Goal: Find specific page/section: Find specific page/section

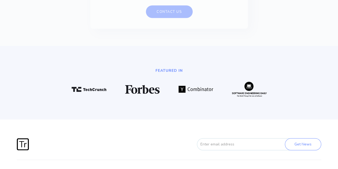
scroll to position [1356, 0]
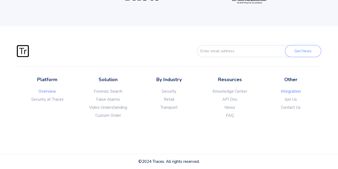
click at [295, 90] on link "Integration" at bounding box center [291, 91] width 61 height 5
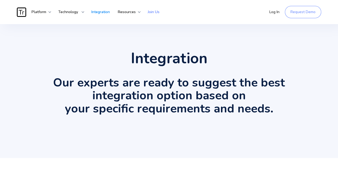
click at [155, 16] on link "Join Us" at bounding box center [154, 12] width 20 height 16
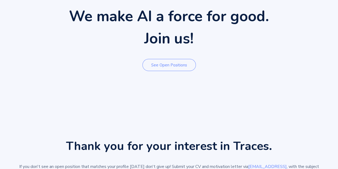
scroll to position [63, 0]
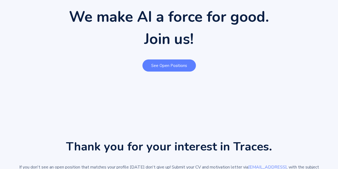
click at [182, 67] on link "See open positions" at bounding box center [170, 65] width 54 height 12
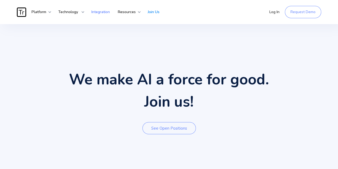
click at [100, 14] on link "Integration" at bounding box center [100, 12] width 26 height 16
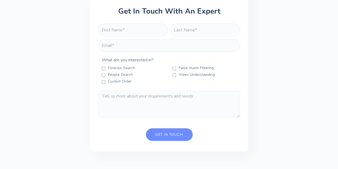
scroll to position [1141, 0]
